Goal: Transaction & Acquisition: Purchase product/service

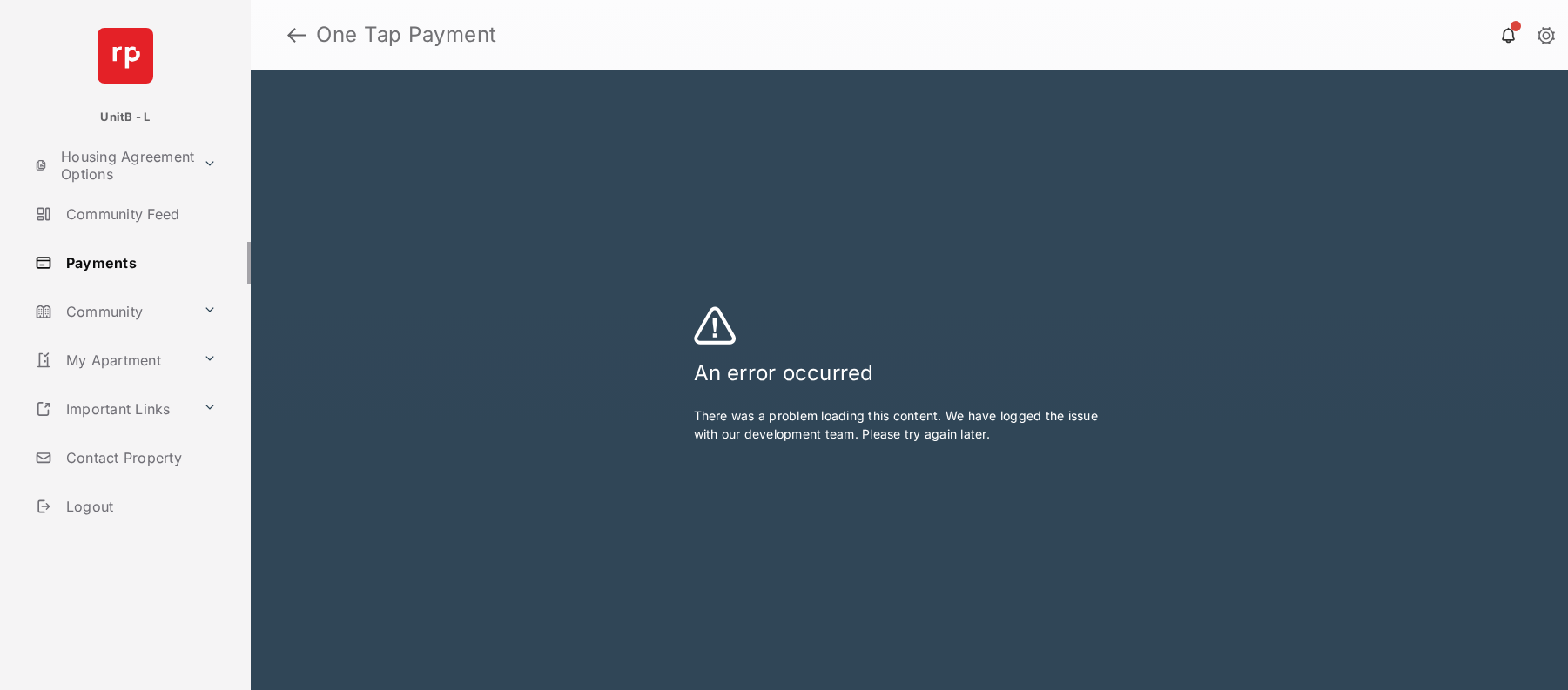
click at [284, 35] on header "One Tap Payment" at bounding box center [909, 35] width 1317 height 70
click at [294, 33] on link at bounding box center [296, 34] width 18 height 42
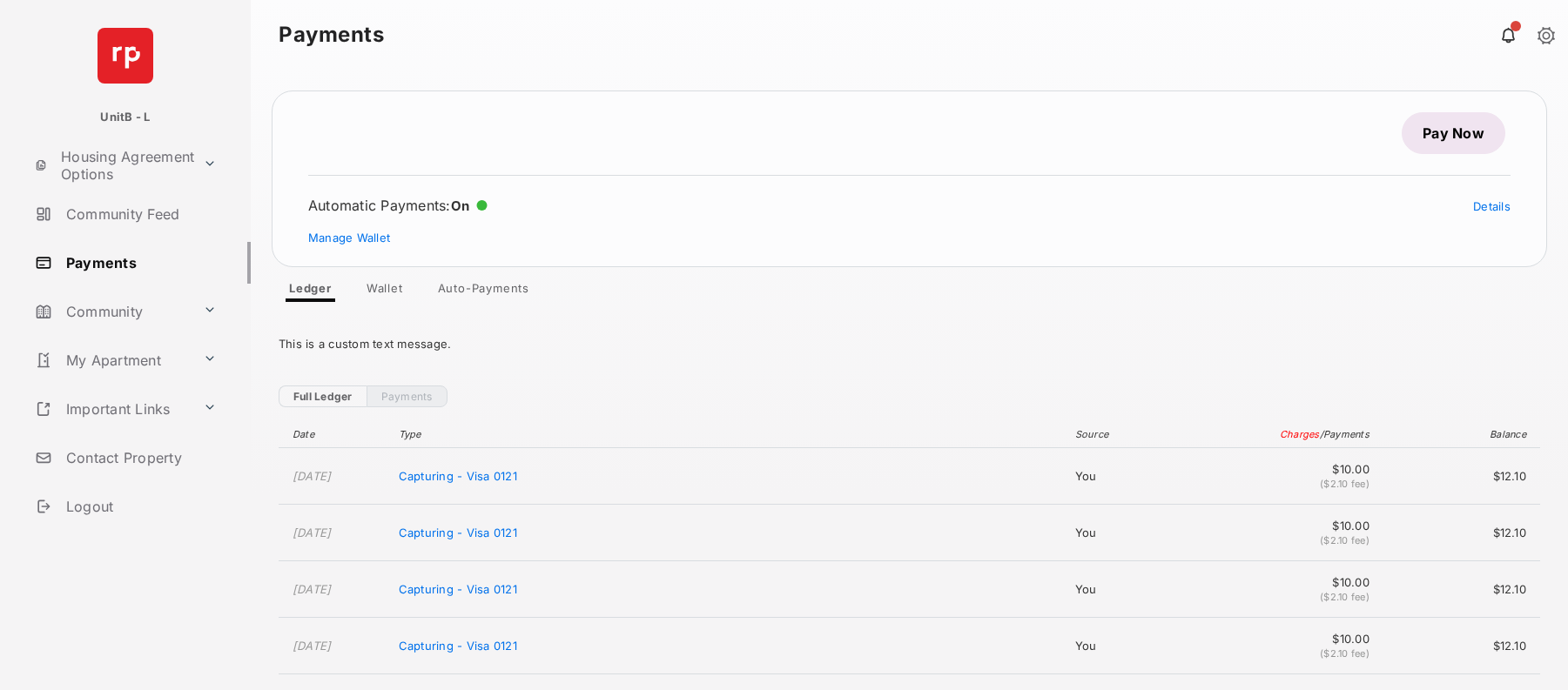
click at [1454, 144] on link "Pay Now" at bounding box center [1453, 132] width 103 height 42
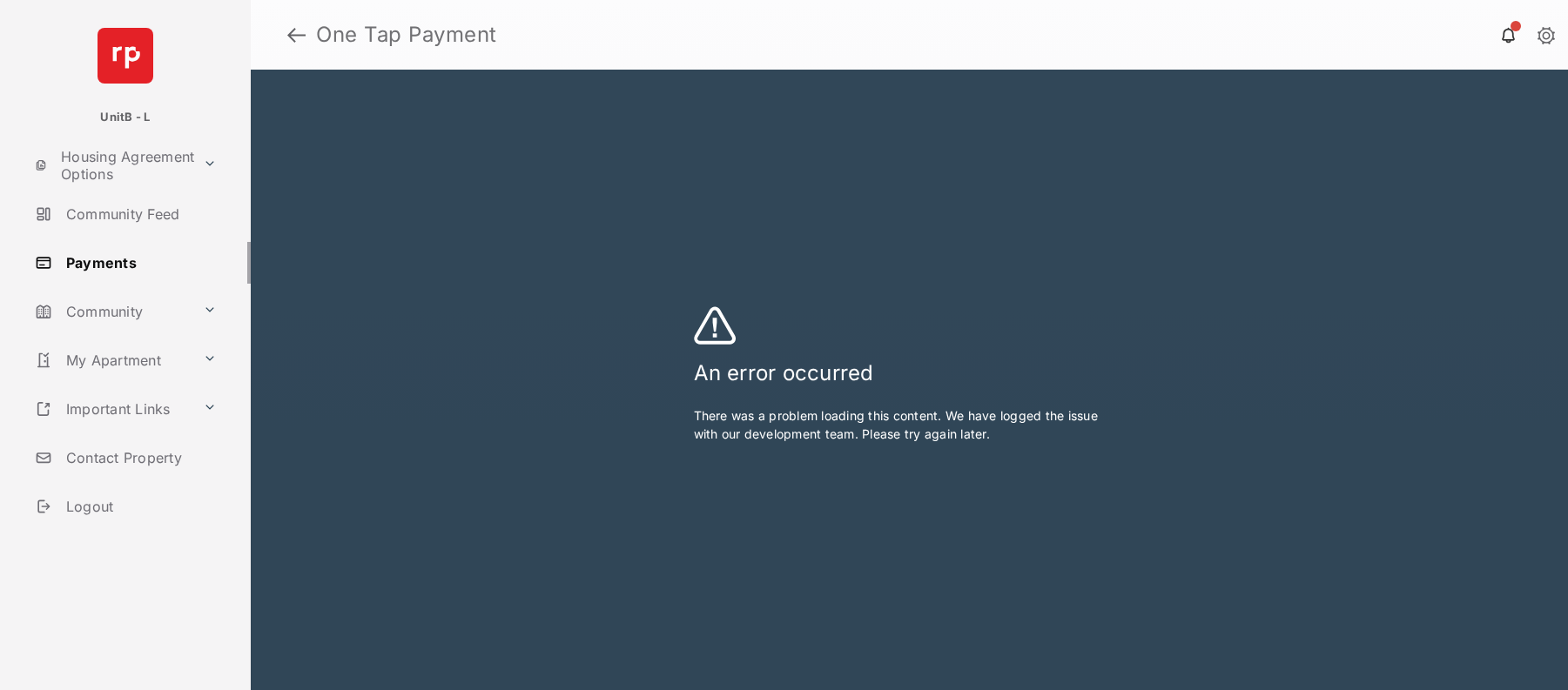
click at [292, 36] on link at bounding box center [296, 34] width 18 height 42
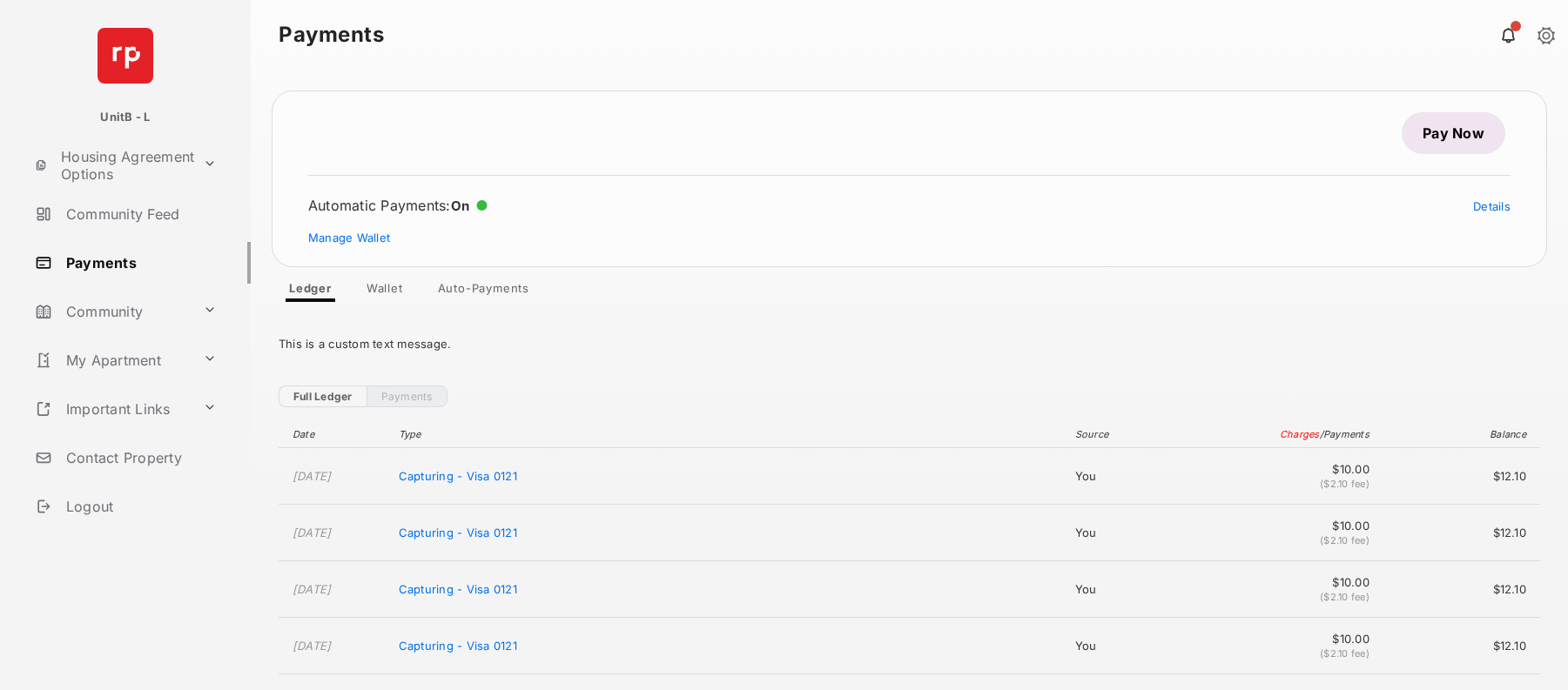
click at [479, 292] on link "Auto-Payments" at bounding box center [484, 291] width 120 height 20
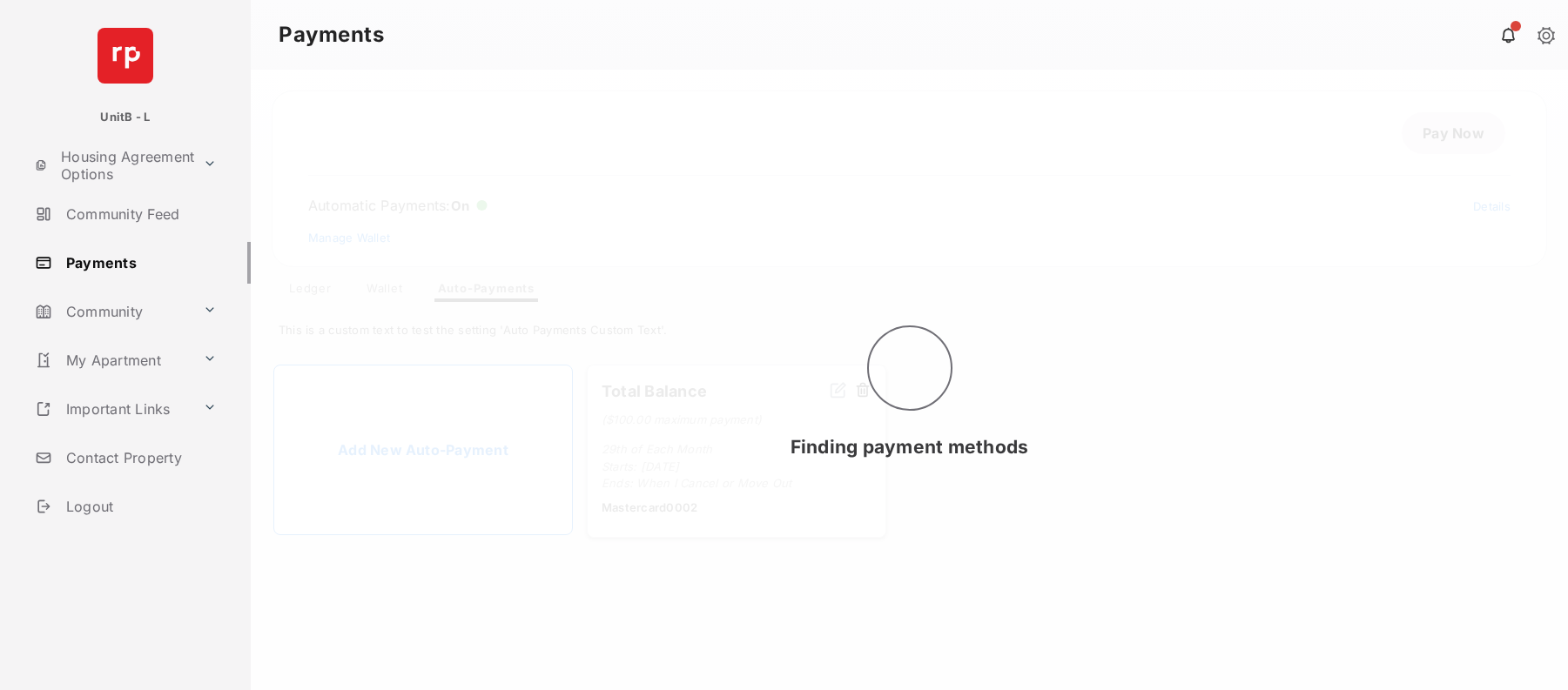
click at [470, 291] on div "Finding payment methods" at bounding box center [909, 381] width 1317 height 621
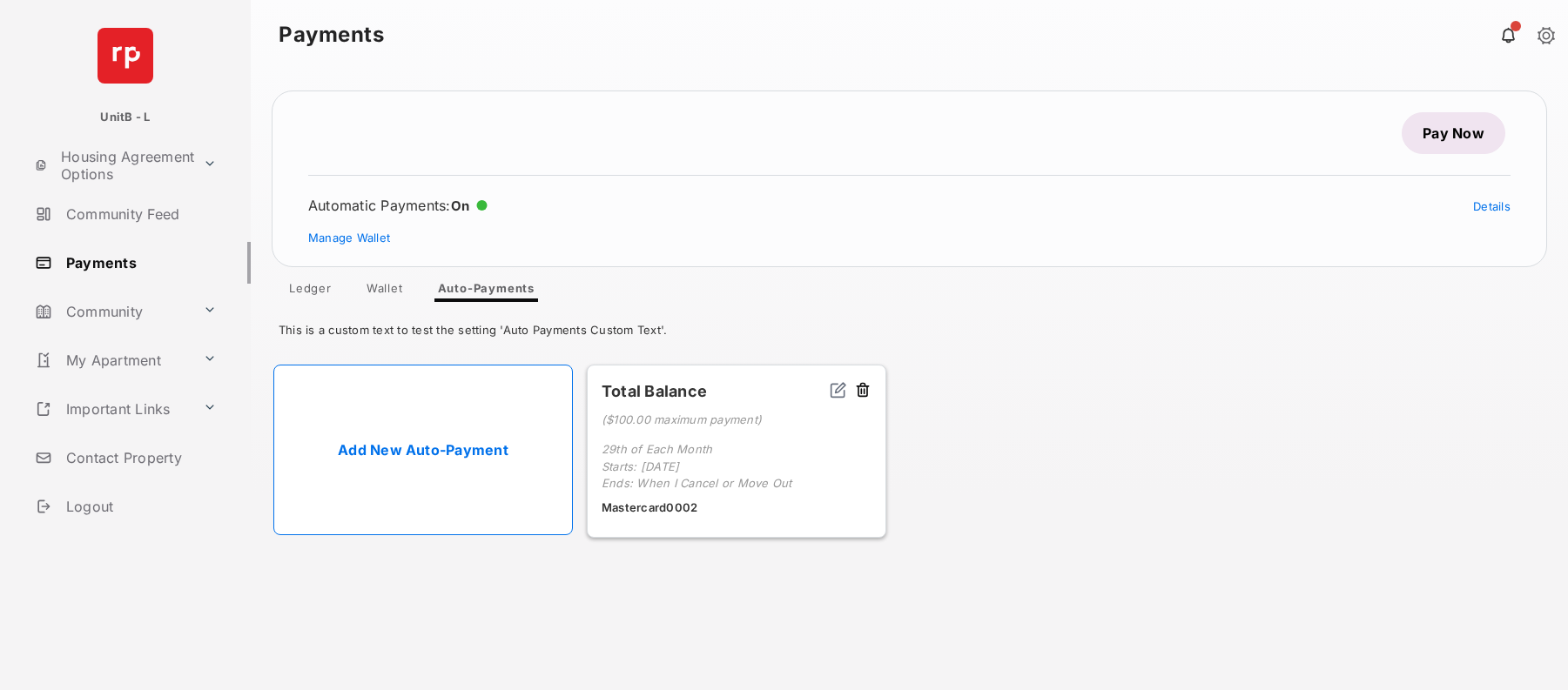
click at [446, 457] on link "Add New Auto-Payment" at bounding box center [423, 450] width 300 height 170
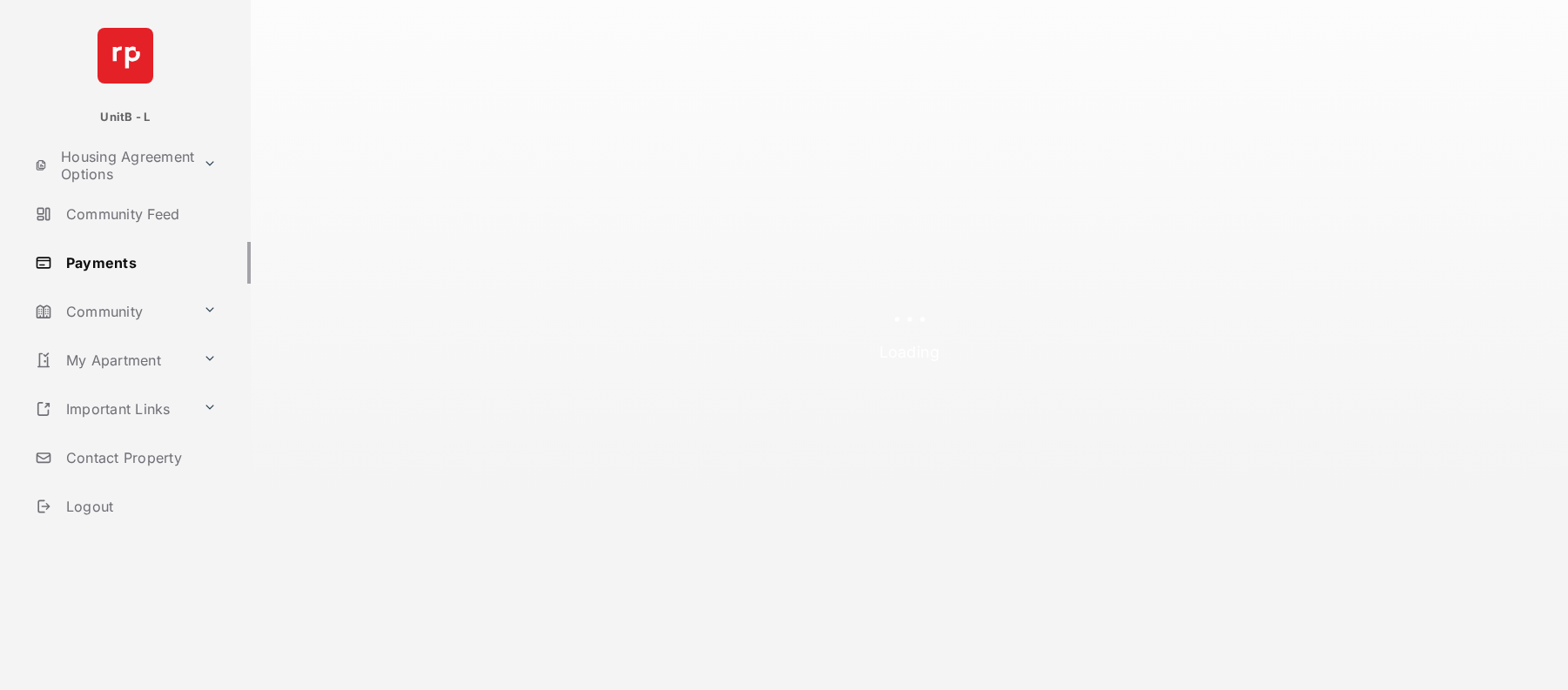
select select "**********"
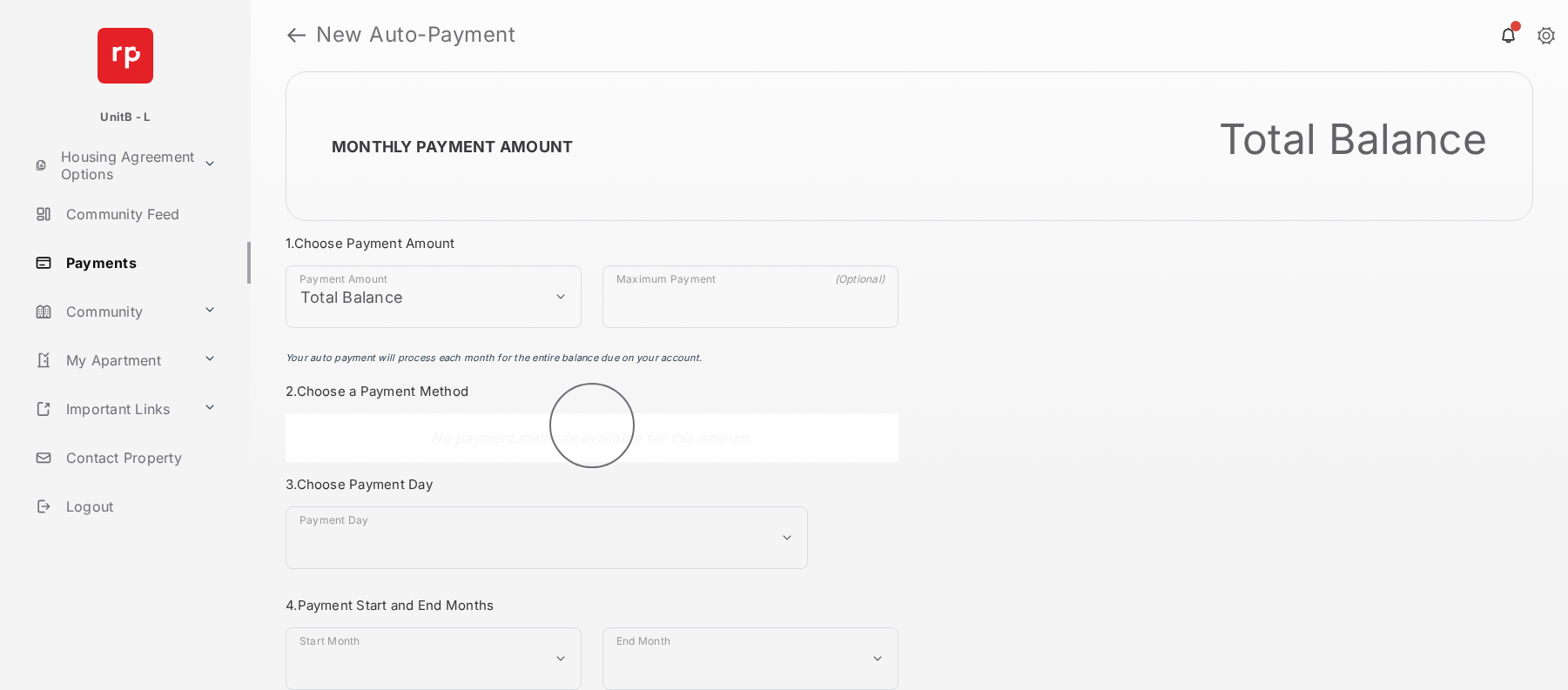
click at [292, 40] on link at bounding box center [296, 34] width 18 height 42
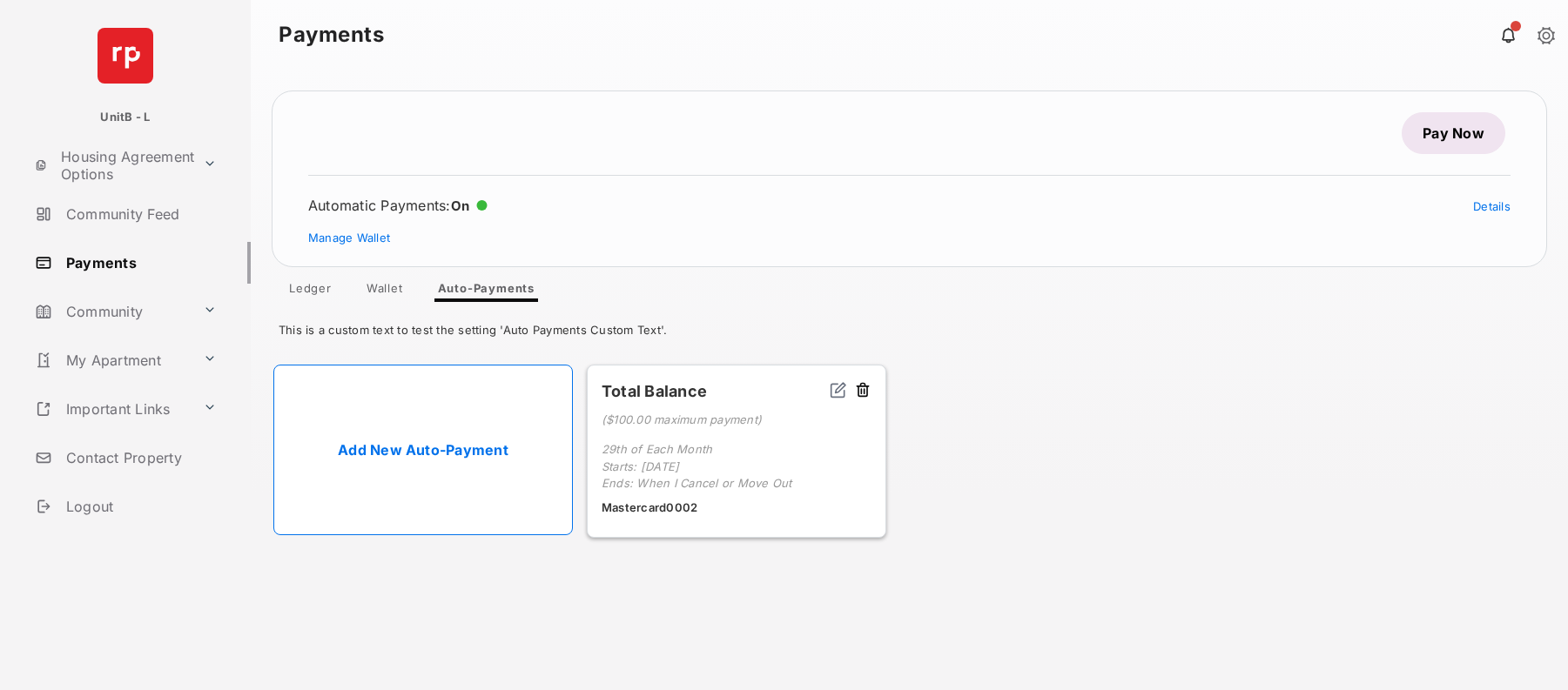
click at [1458, 130] on link "Pay Now" at bounding box center [1453, 132] width 103 height 42
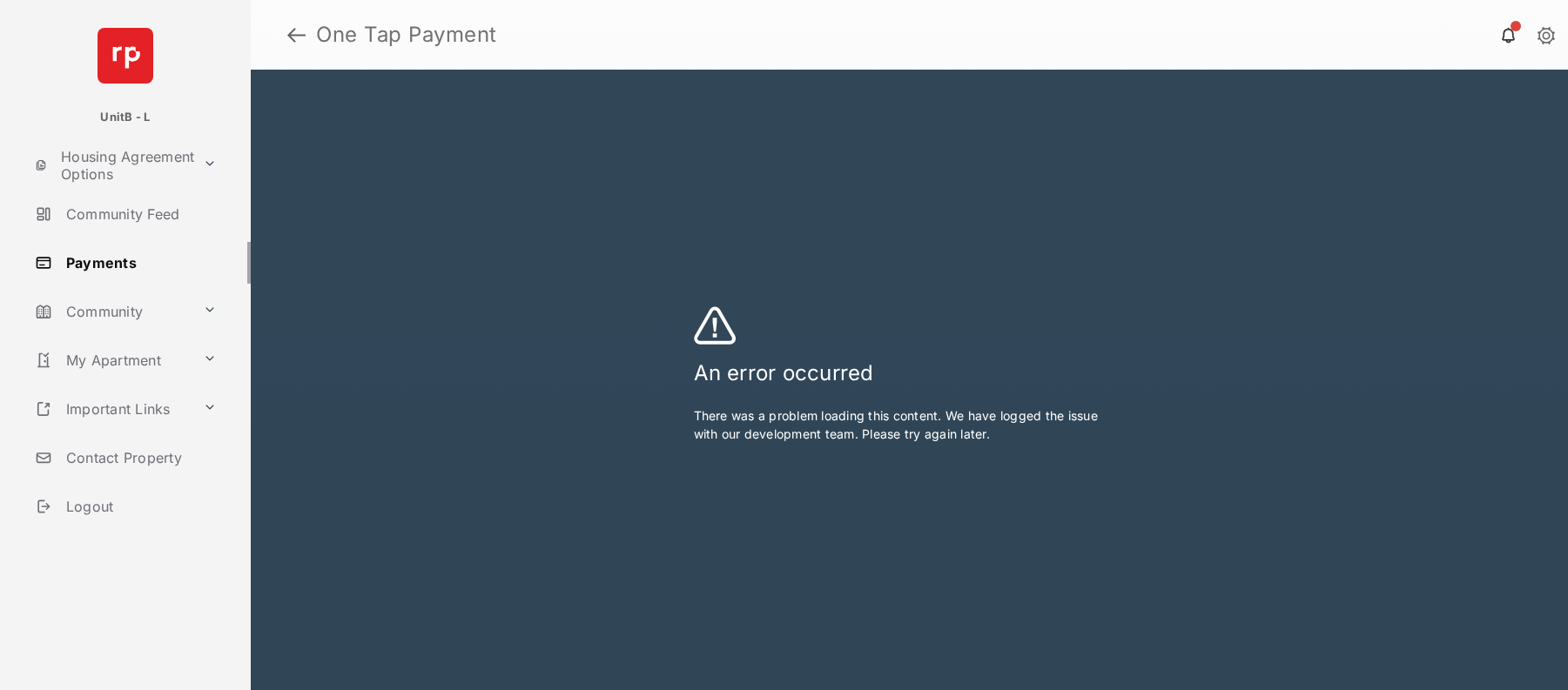
drag, startPoint x: 853, startPoint y: 35, endPoint x: 1667, endPoint y: 34, distance: 814.0
click at [1567, 34] on html "UnitB - L Housing Agreement Options Community Feed Payments Community My Apartm…" at bounding box center [784, 345] width 1568 height 690
click at [291, 33] on link at bounding box center [296, 34] width 18 height 42
